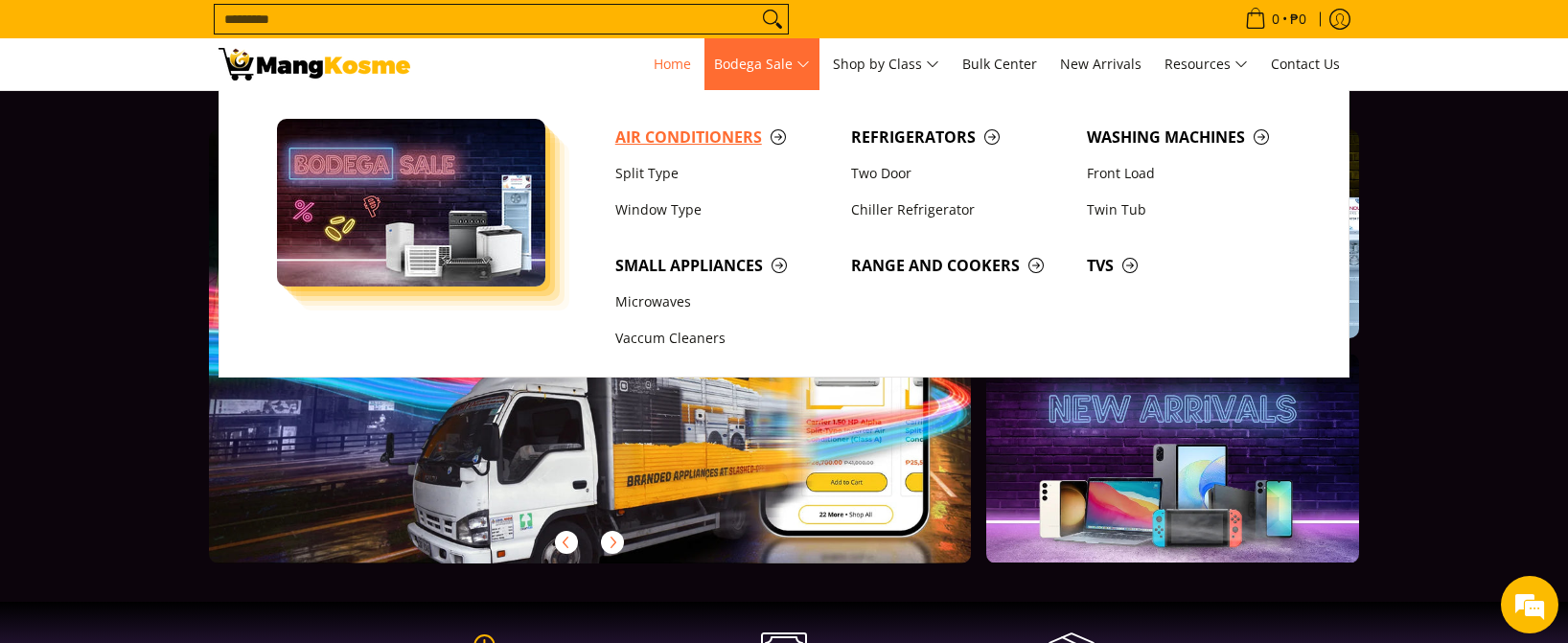
click at [716, 138] on span "Air Conditioners" at bounding box center [723, 138] width 217 height 24
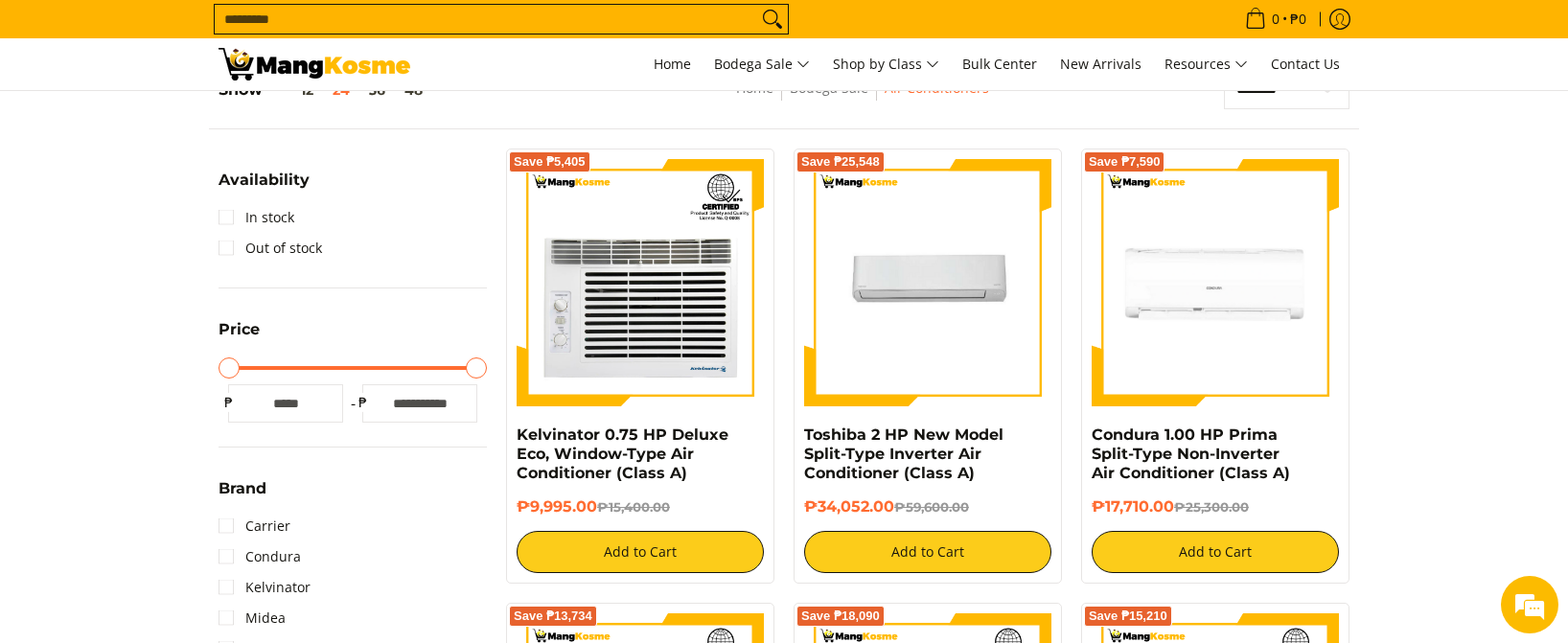
scroll to position [383, 0]
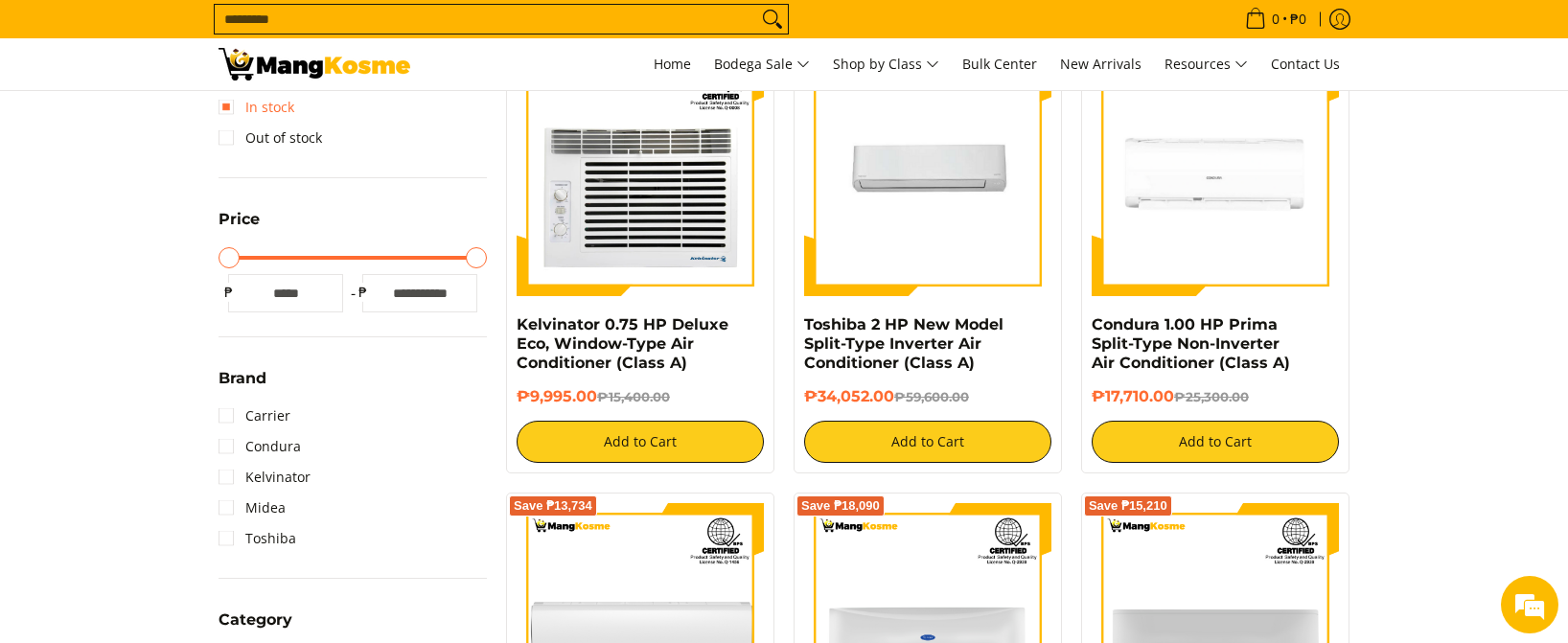
click at [229, 108] on link "In stock" at bounding box center [257, 106] width 76 height 30
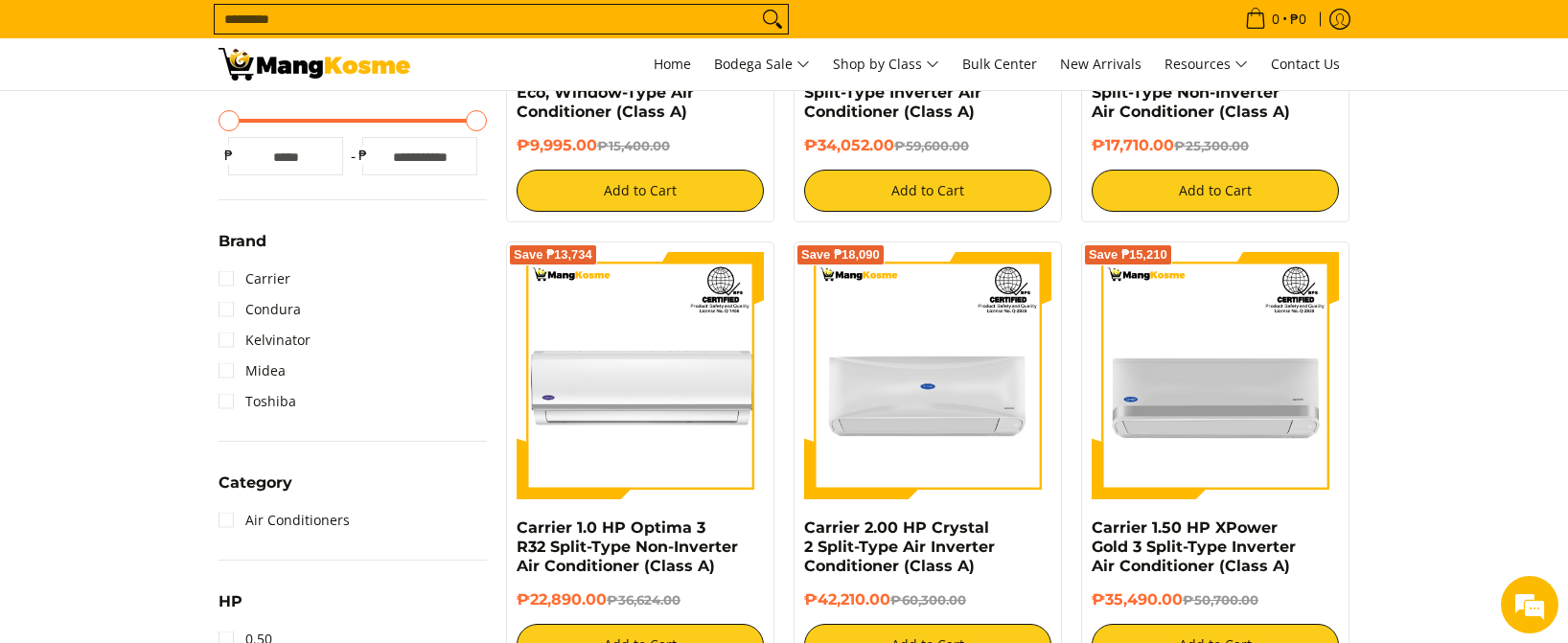
scroll to position [1112, 0]
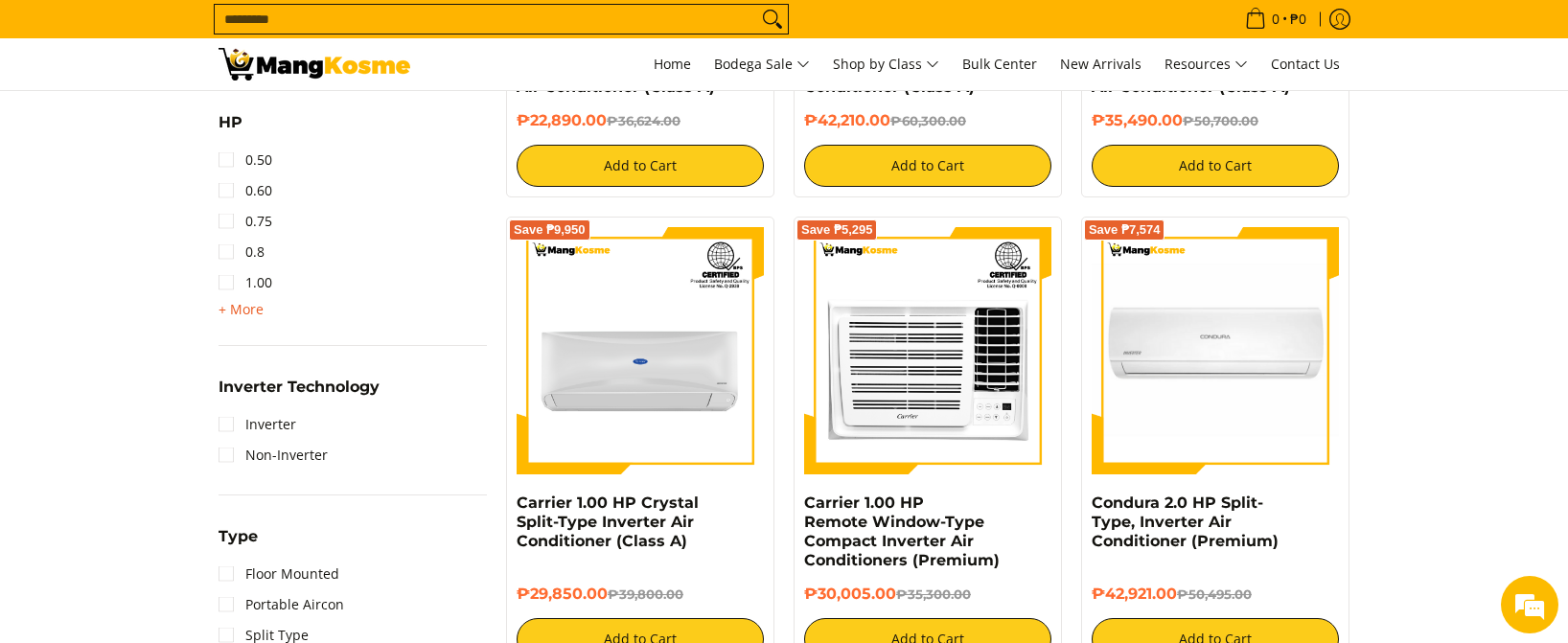
click at [237, 305] on span "+ More" at bounding box center [241, 309] width 45 height 16
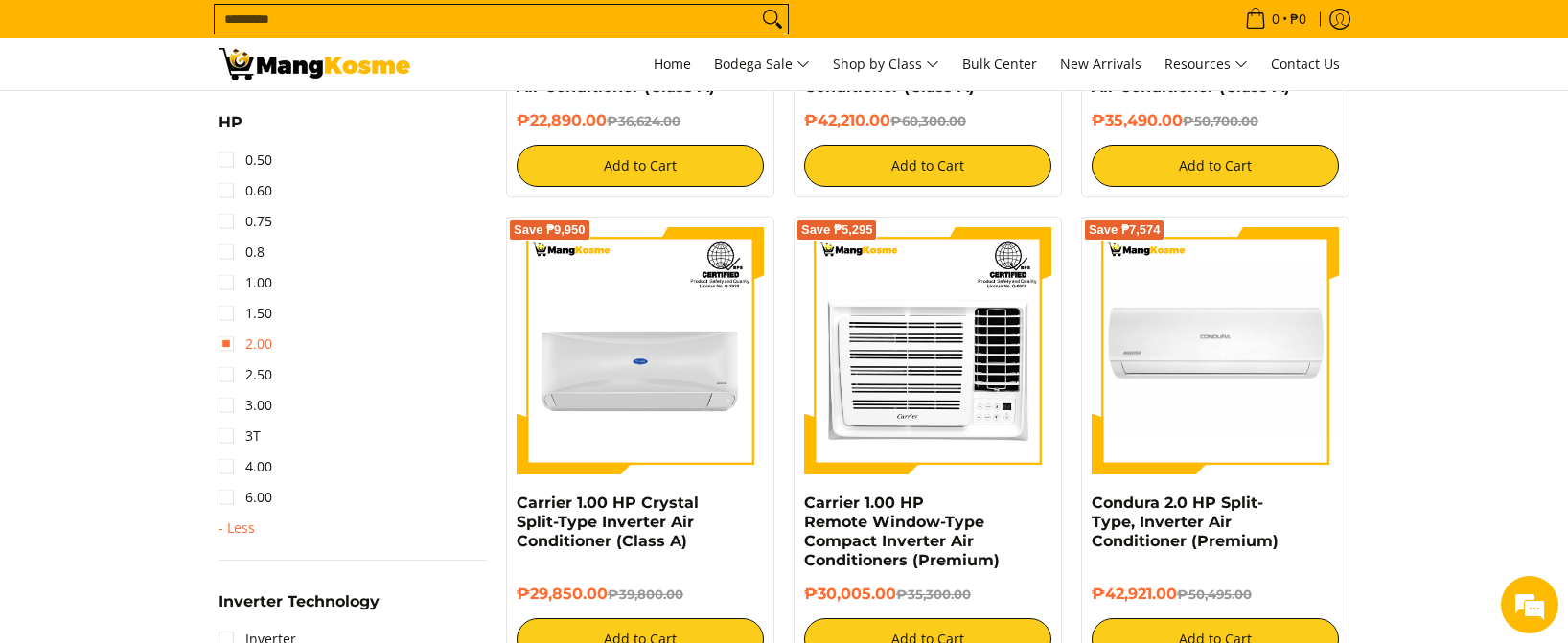
click at [223, 342] on link "2.00" at bounding box center [245, 343] width 54 height 30
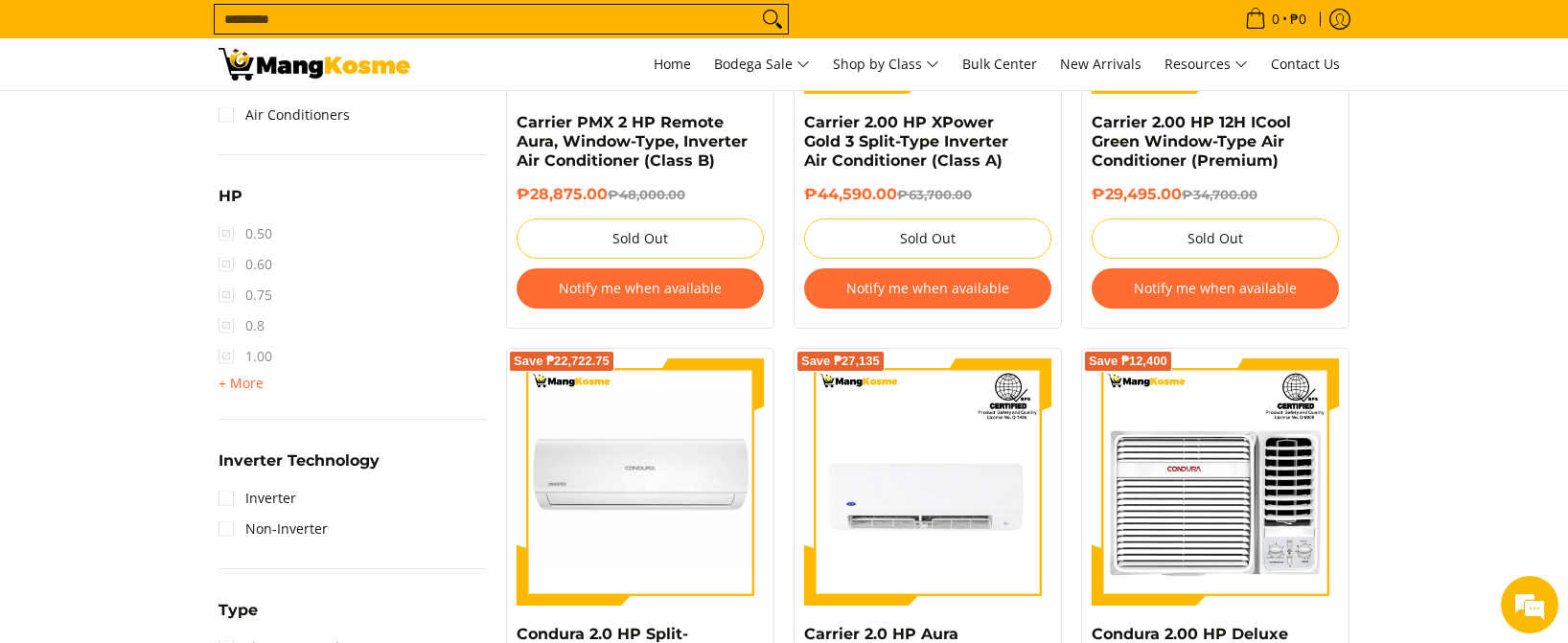
scroll to position [1209, 0]
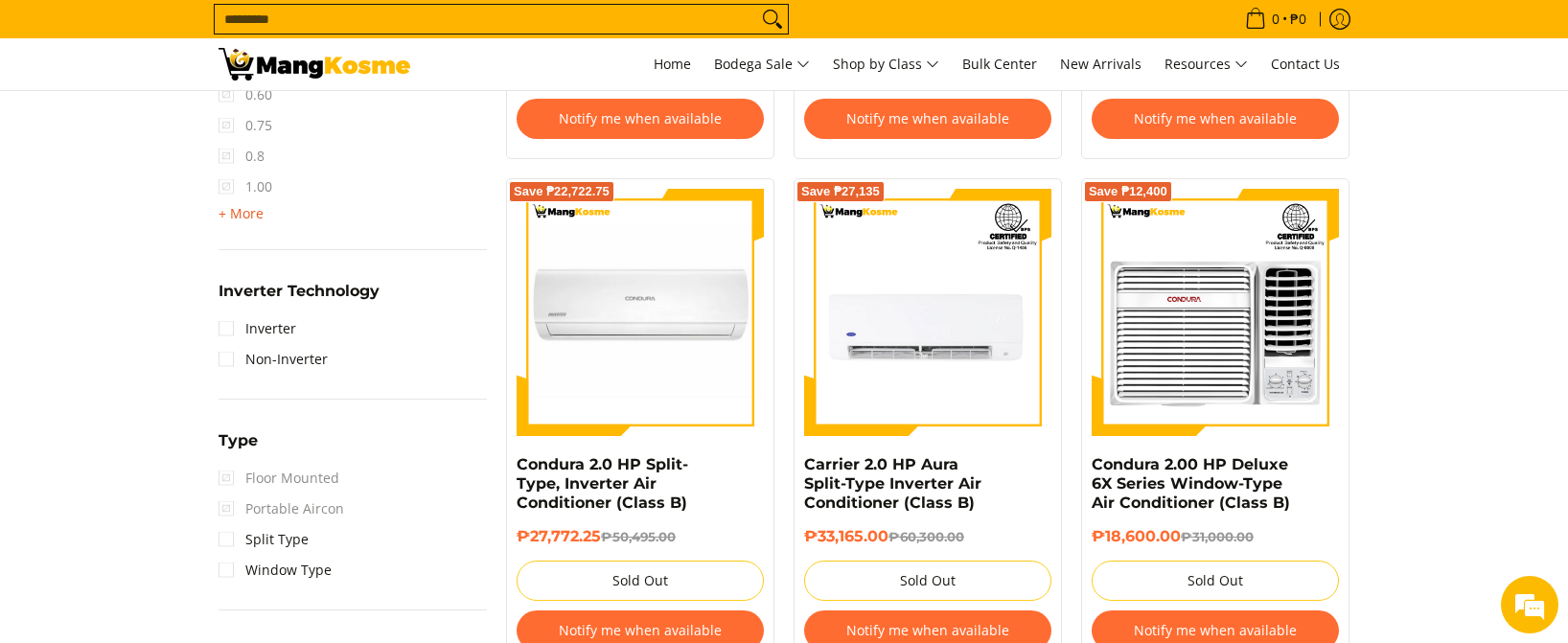
click at [242, 217] on span "+ More" at bounding box center [241, 214] width 45 height 16
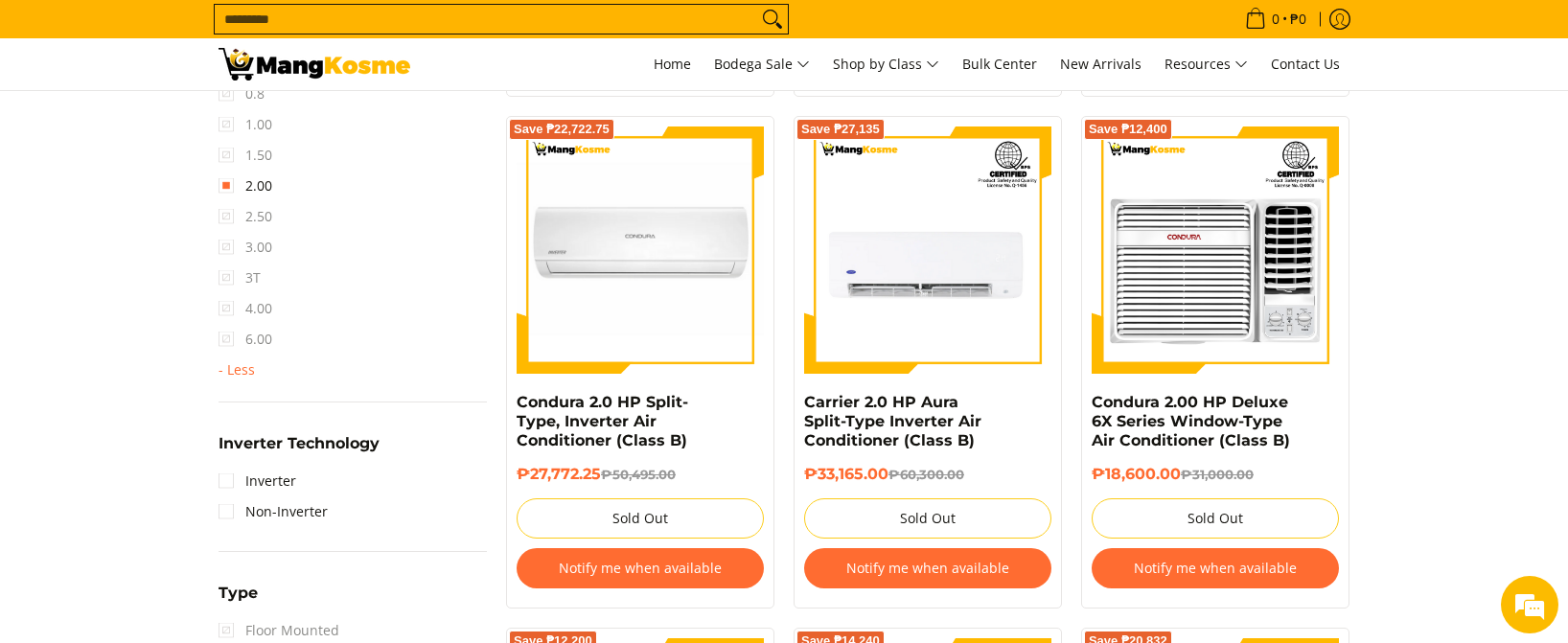
scroll to position [1305, 0]
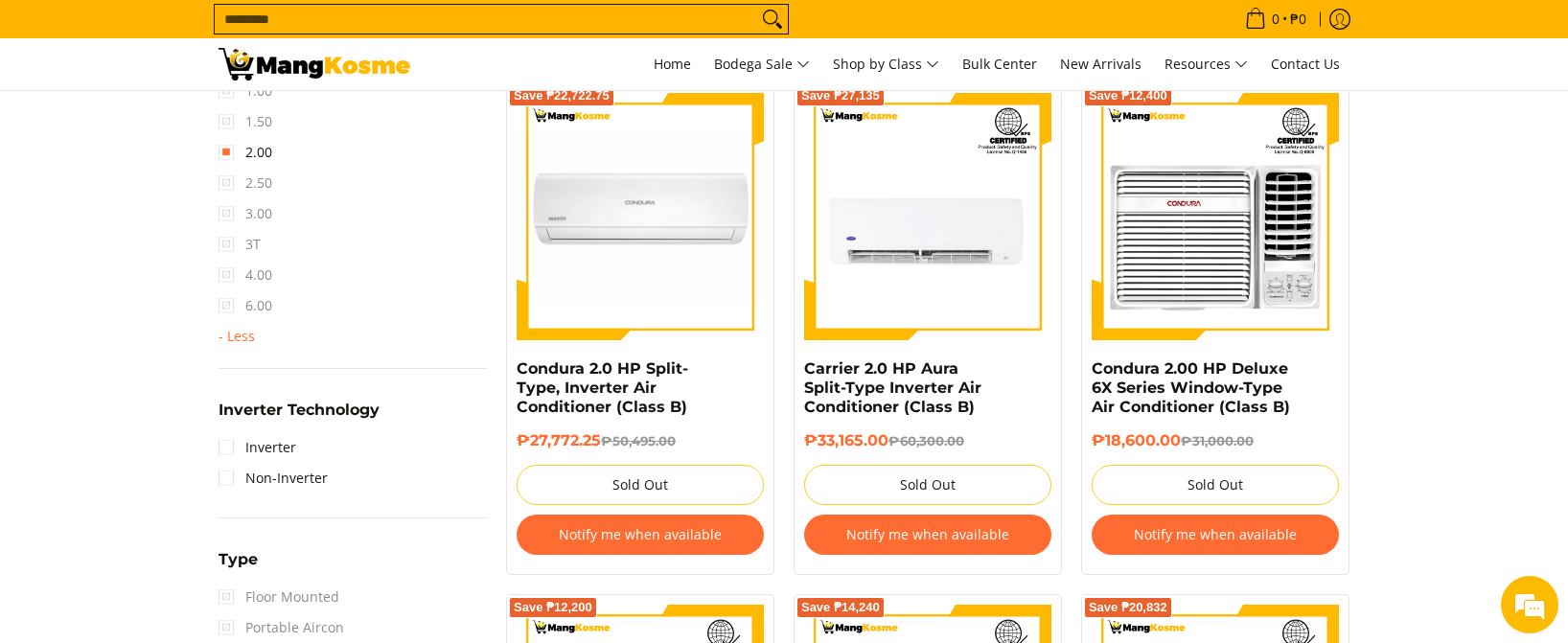
click at [1500, 412] on section "**********" at bounding box center [784, 583] width 1568 height 3128
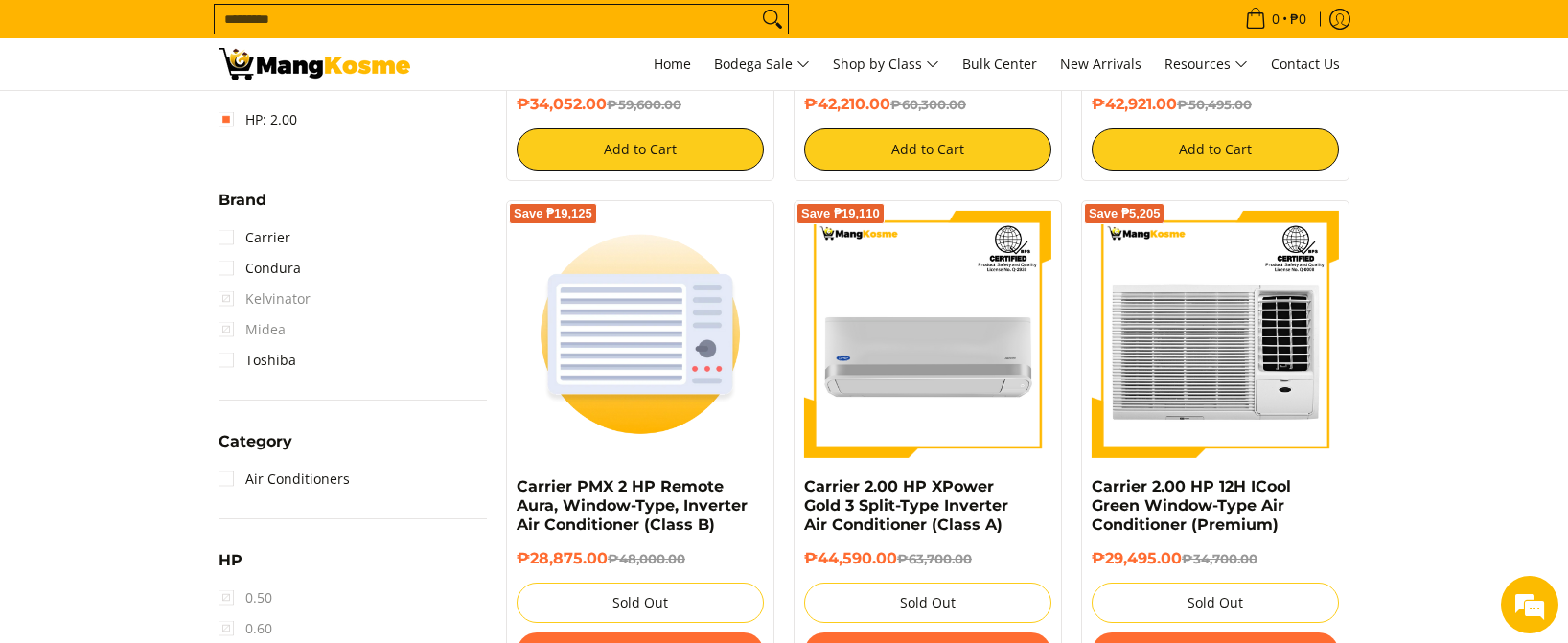
scroll to position [575, 0]
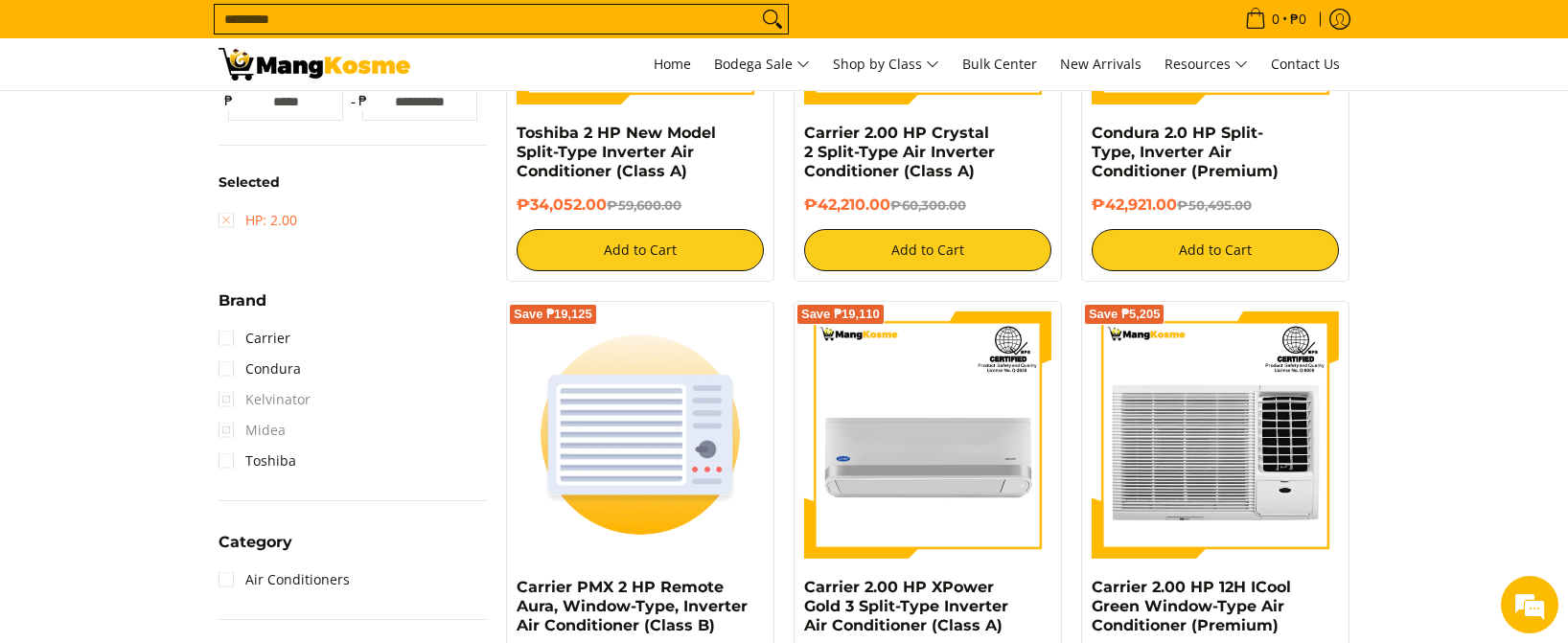
click at [224, 219] on link "HP: 2.00" at bounding box center [258, 220] width 78 height 30
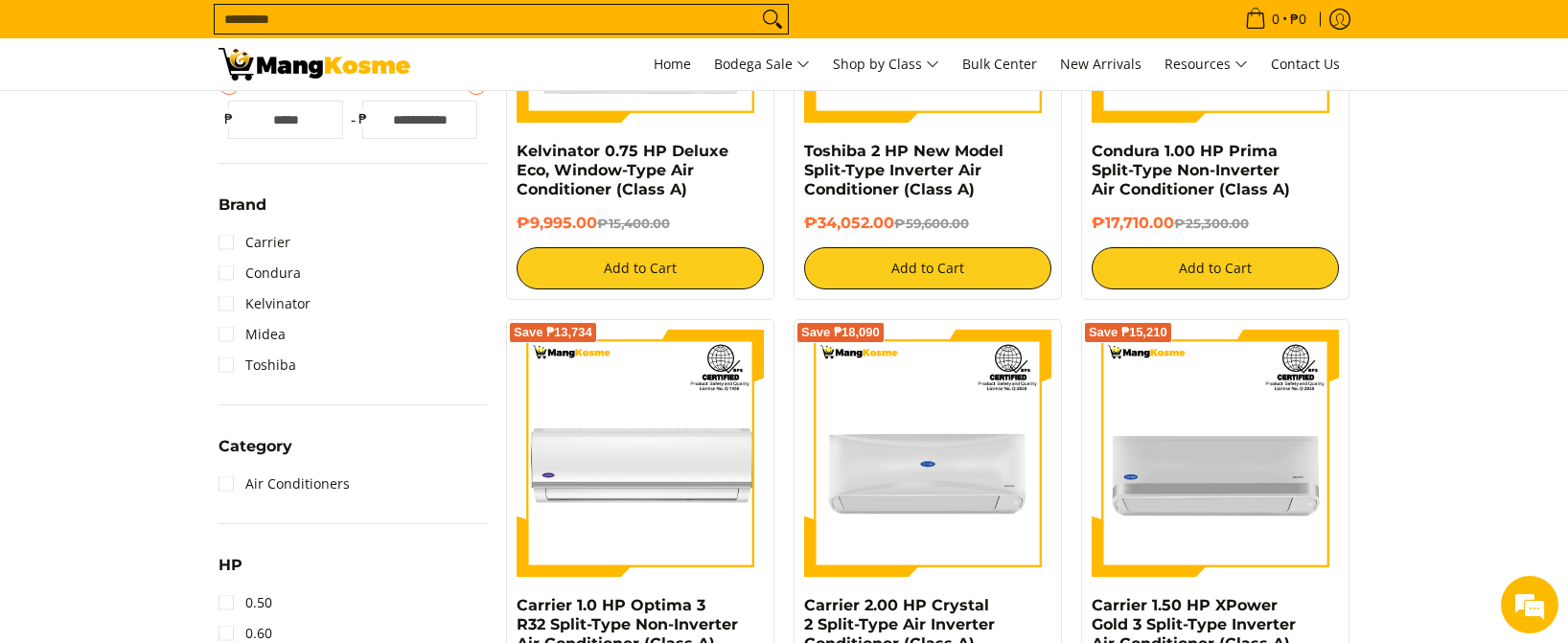
scroll to position [921, 0]
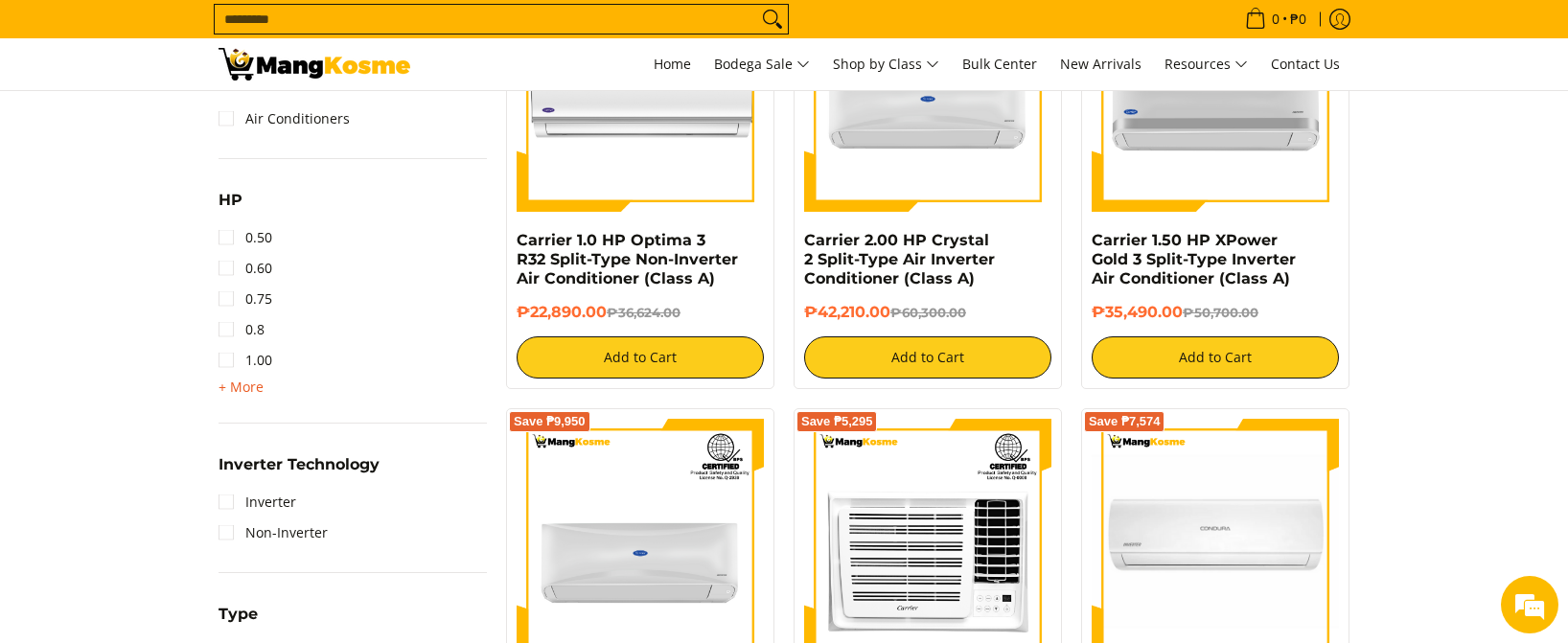
click at [256, 387] on span "+ More" at bounding box center [241, 387] width 45 height 16
click at [228, 450] on link "2.50" at bounding box center [245, 452] width 54 height 30
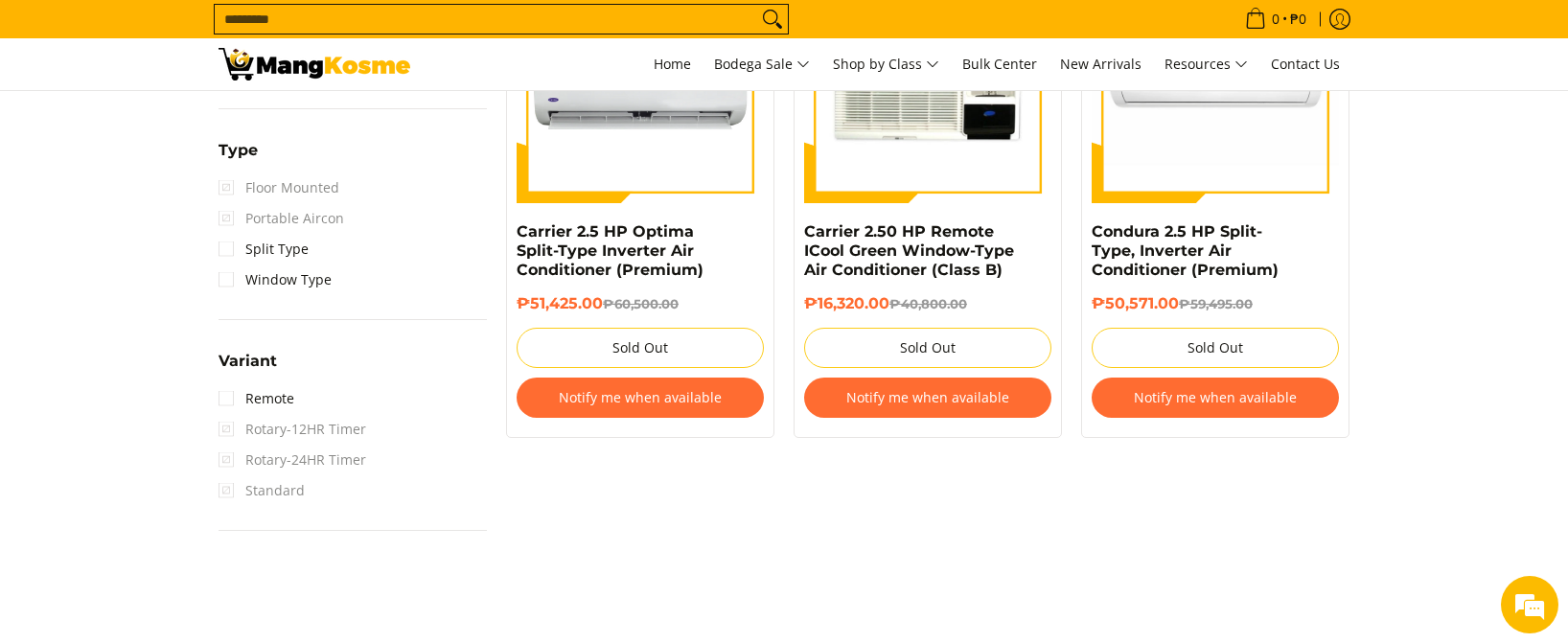
scroll to position [1591, 0]
